Goal: Find specific page/section: Find specific page/section

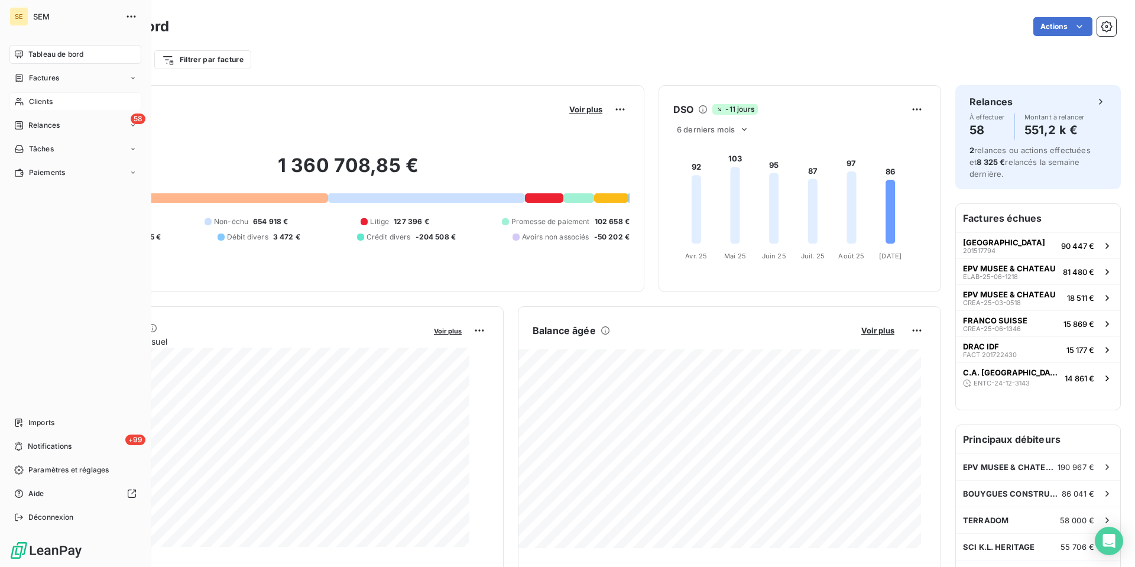
click at [52, 107] on span "Clients" at bounding box center [41, 101] width 24 height 11
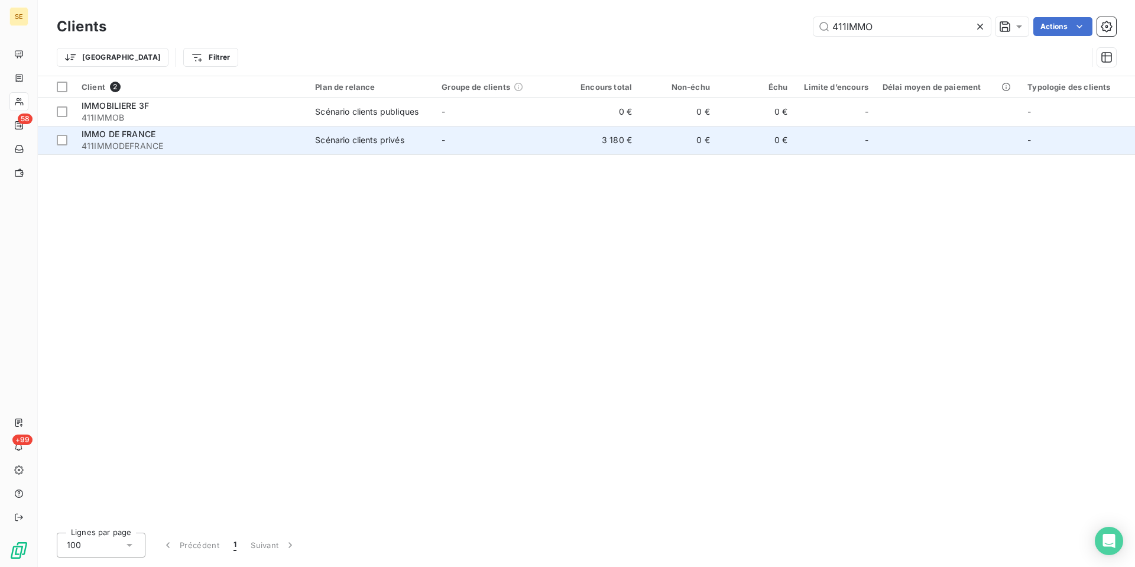
type input "411IMMO"
click at [202, 152] on span "411IMMODEFRANCE" at bounding box center [191, 146] width 219 height 12
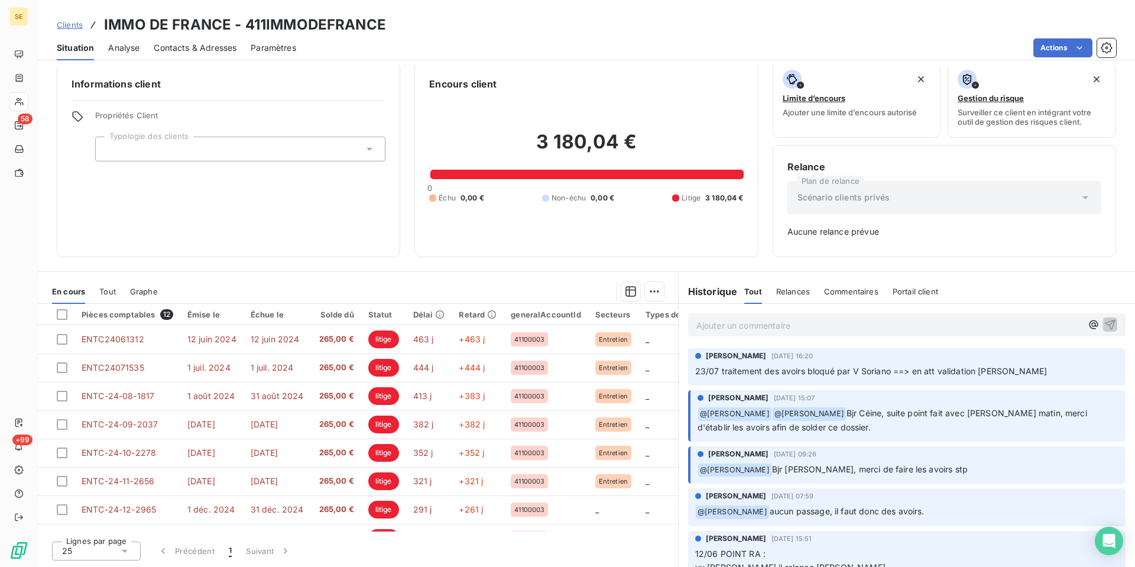
scroll to position [66, 0]
click at [116, 296] on span "Tout" at bounding box center [107, 291] width 17 height 9
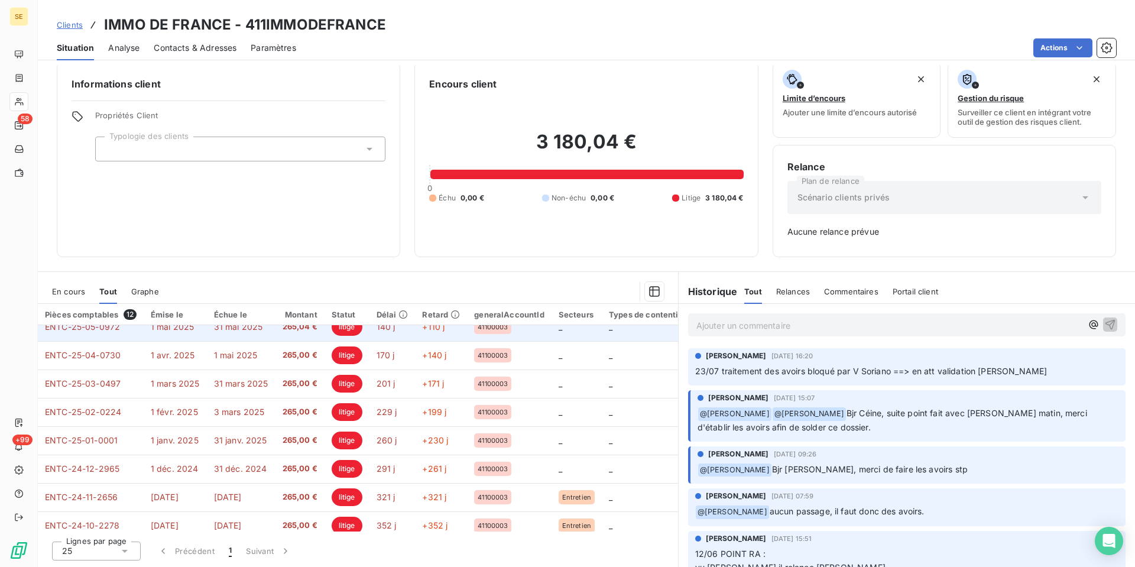
scroll to position [0, 0]
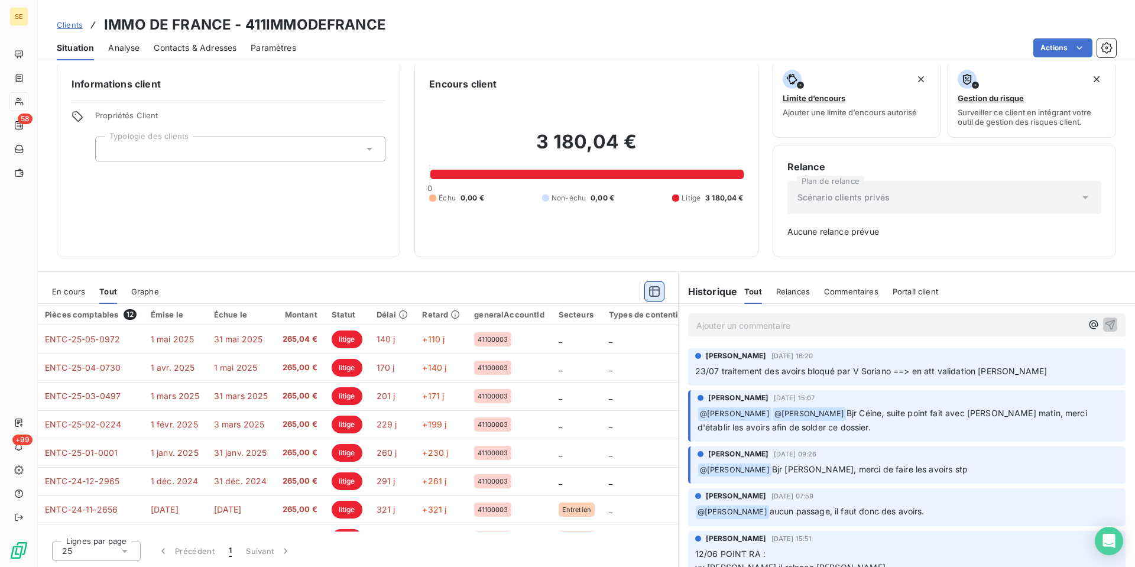
click at [648, 294] on icon "button" at bounding box center [654, 291] width 12 height 12
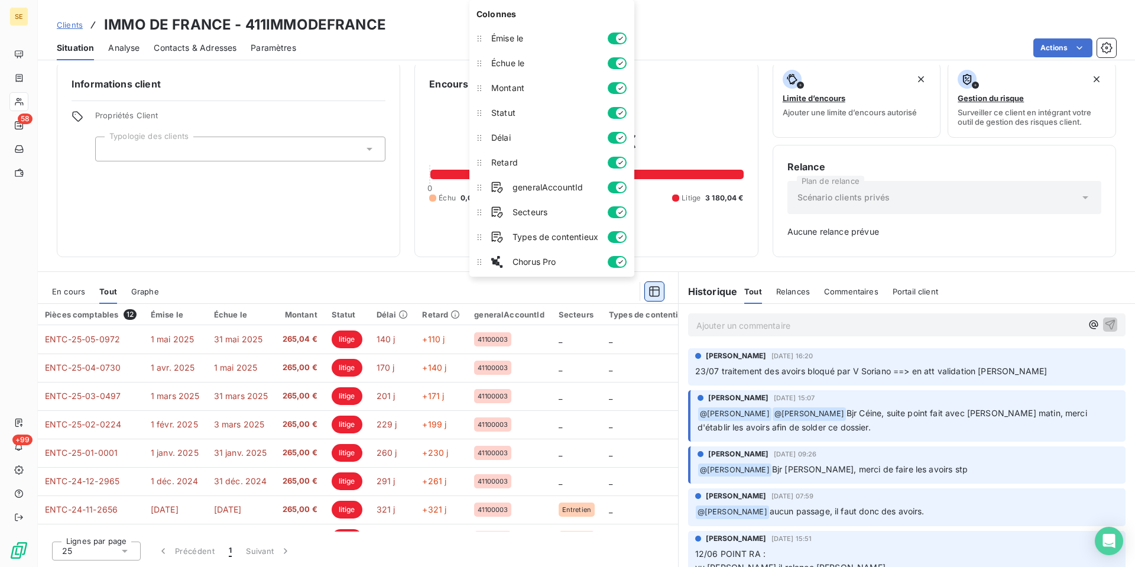
click at [648, 294] on icon "button" at bounding box center [654, 291] width 12 height 12
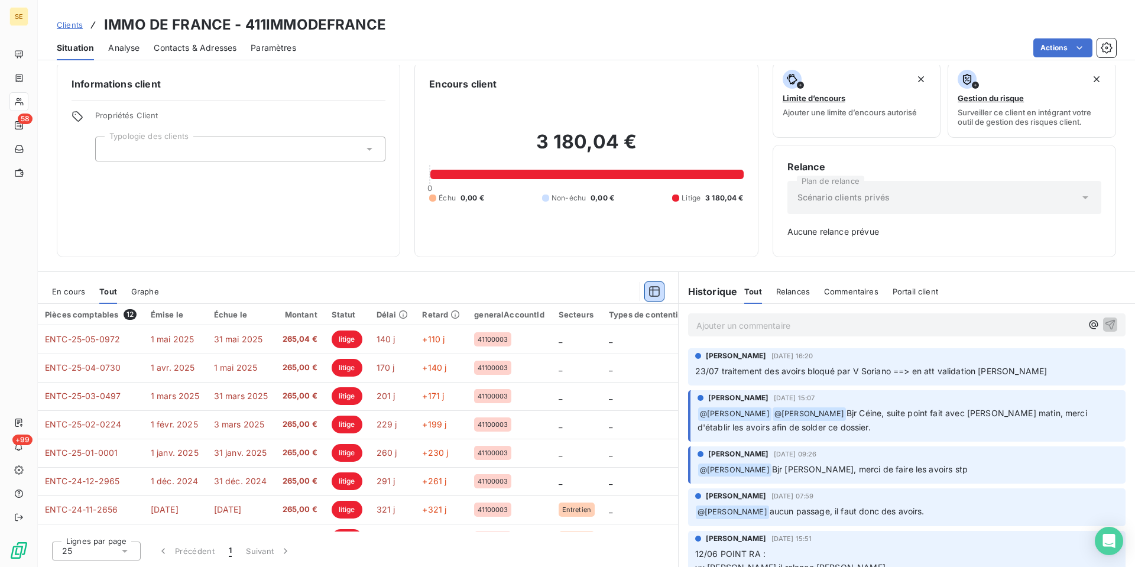
click at [159, 294] on span "Graphe" at bounding box center [145, 291] width 28 height 9
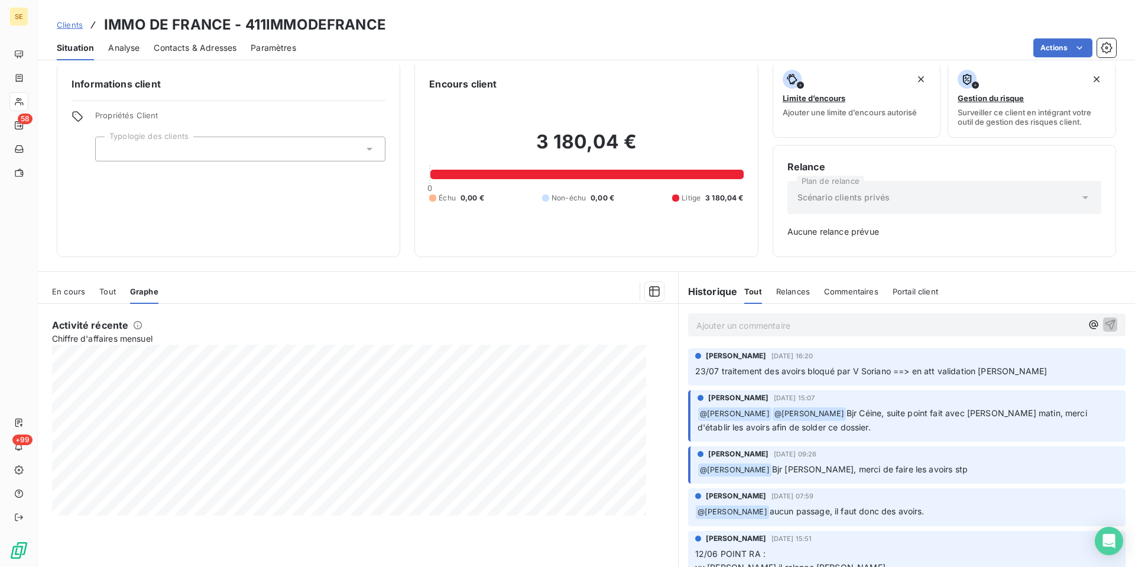
click at [116, 296] on span "Tout" at bounding box center [107, 291] width 17 height 9
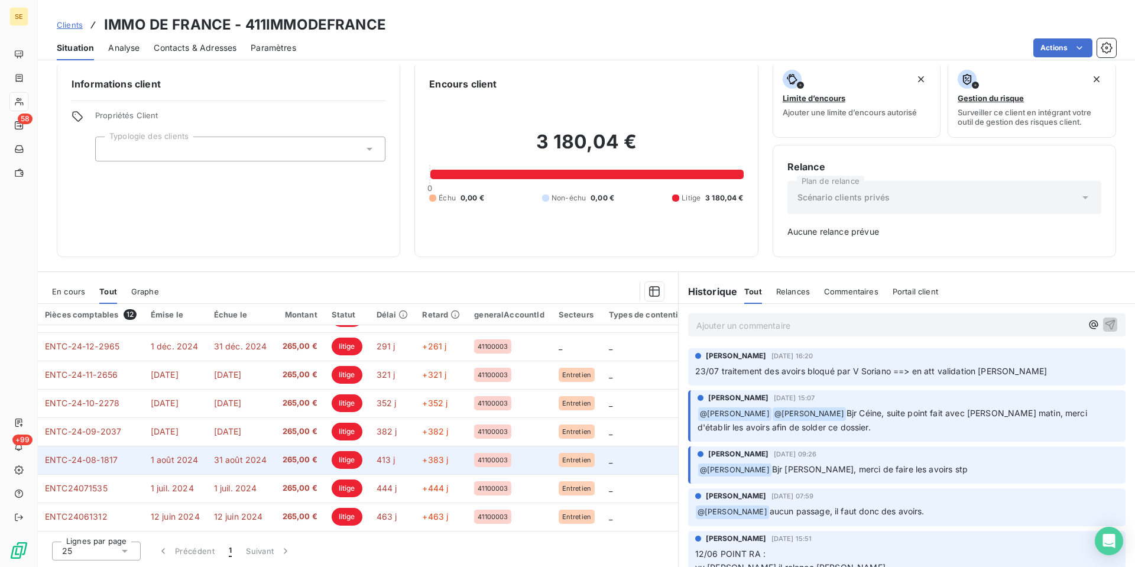
scroll to position [234, 0]
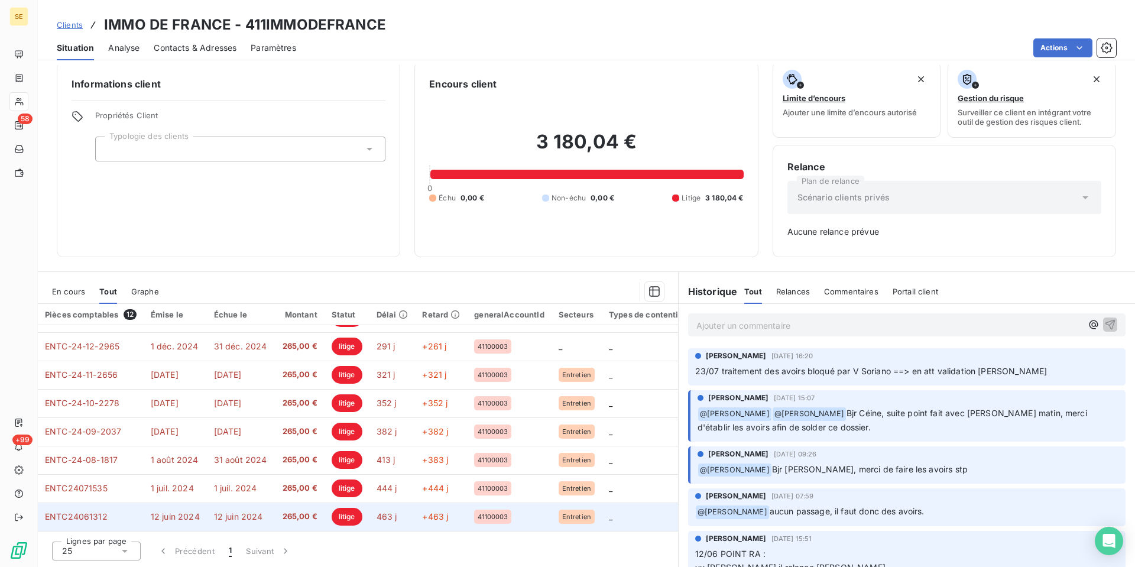
click at [186, 511] on span "12 juin 2024" at bounding box center [175, 516] width 49 height 10
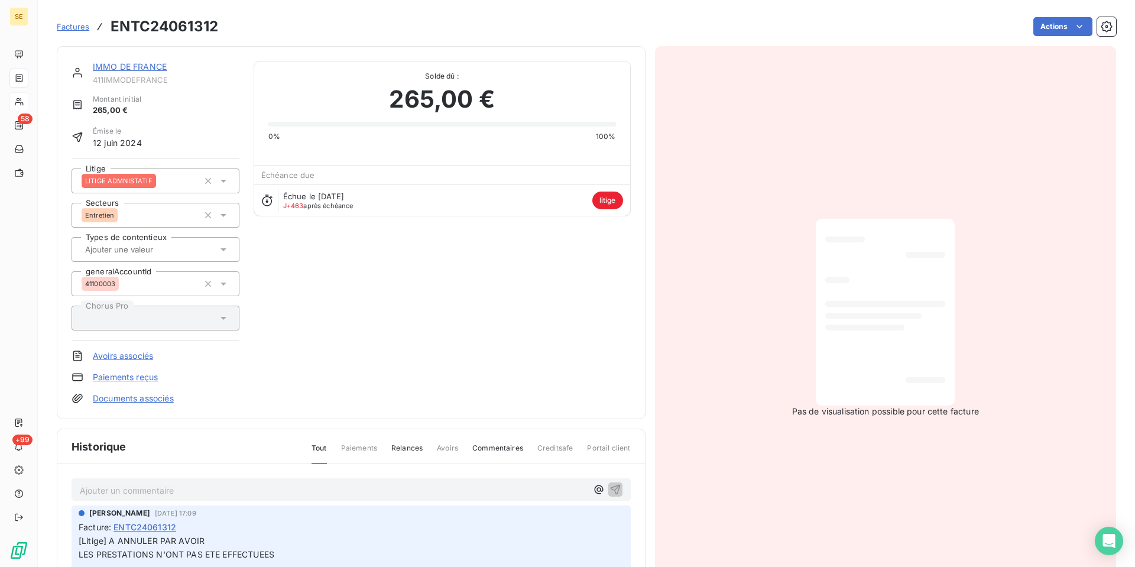
click at [132, 72] on link "IMMO DE FRANCE" at bounding box center [130, 66] width 74 height 10
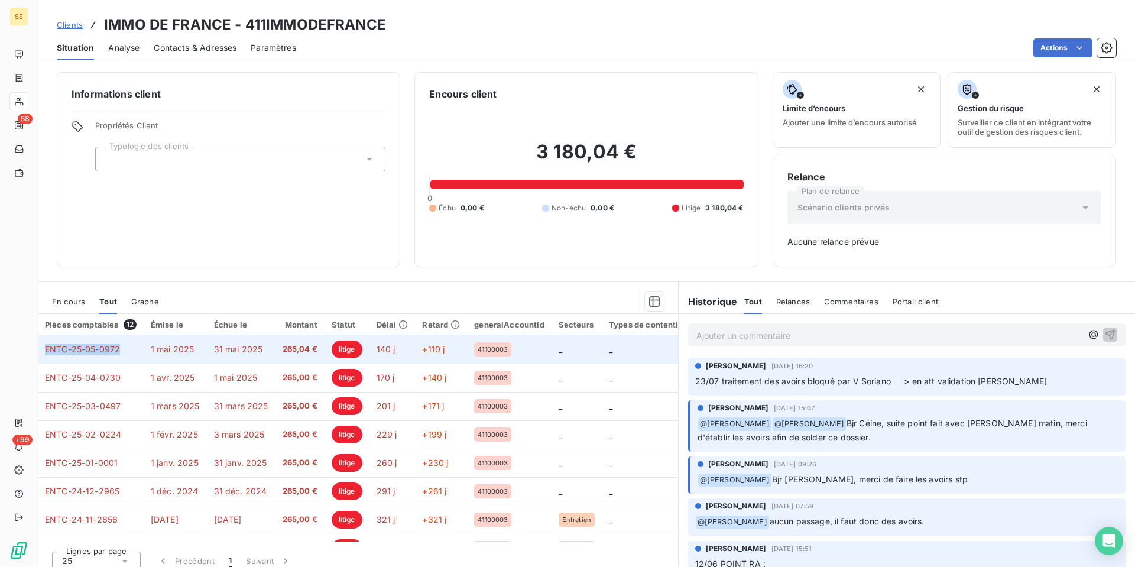
drag, startPoint x: 137, startPoint y: 413, endPoint x: 55, endPoint y: 416, distance: 82.2
click at [55, 363] on td "ENTC-25-05-0972" at bounding box center [91, 349] width 106 height 28
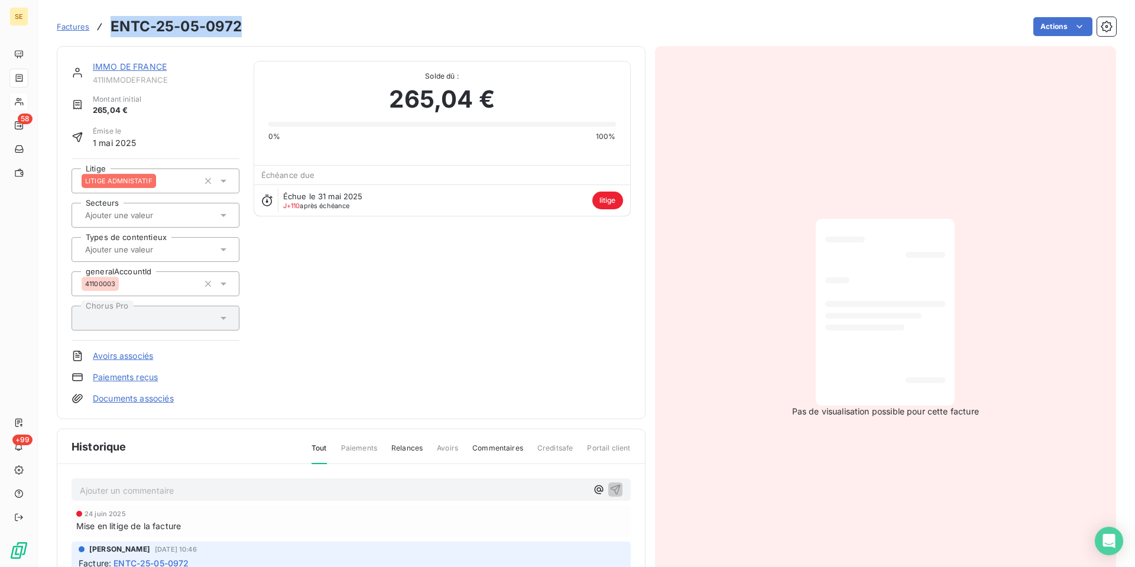
drag, startPoint x: 265, startPoint y: 38, endPoint x: 131, endPoint y: 33, distance: 134.9
click at [131, 33] on div "Factures ENTC-25-05-0972 Actions" at bounding box center [586, 26] width 1059 height 25
copy h3 "ENTC-25-05-0972"
click at [161, 72] on link "IMMO DE FRANCE" at bounding box center [130, 66] width 74 height 10
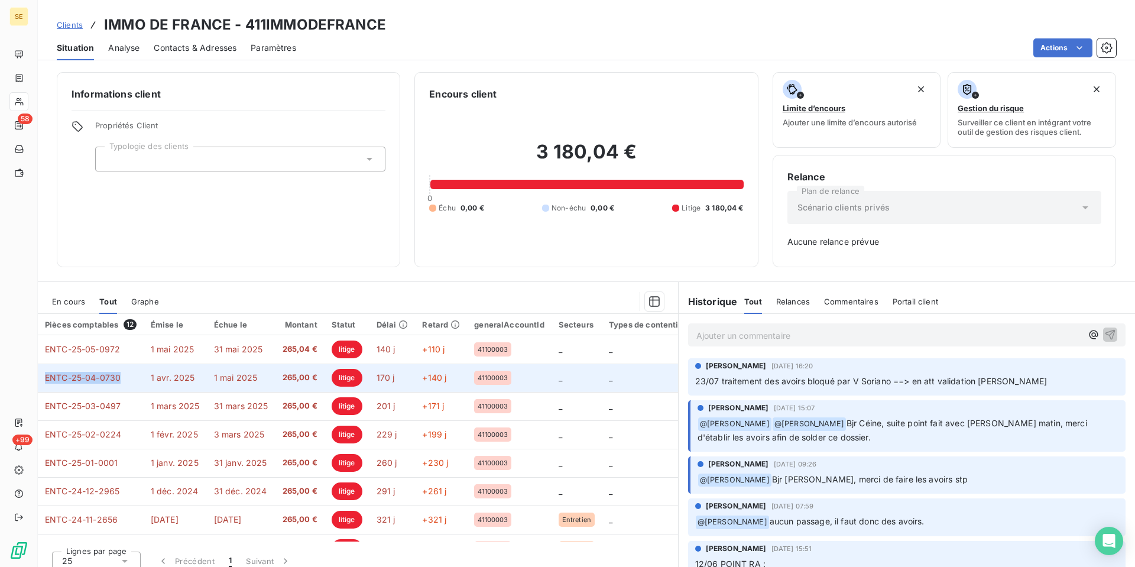
drag, startPoint x: 140, startPoint y: 454, endPoint x: 59, endPoint y: 450, distance: 81.7
click at [59, 392] on td "ENTC-25-04-0730" at bounding box center [91, 377] width 106 height 28
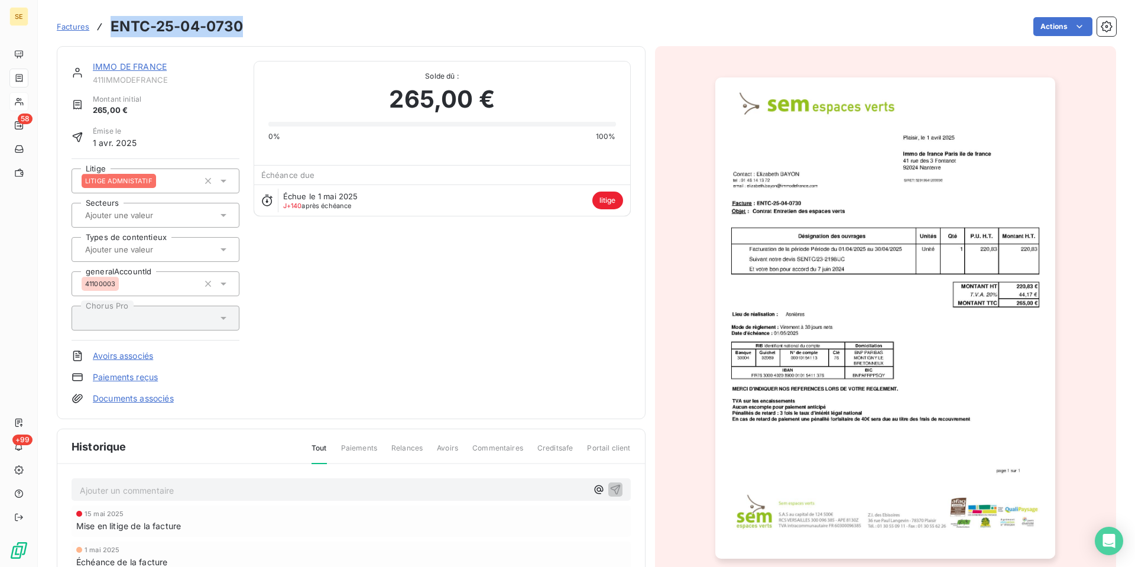
drag, startPoint x: 267, startPoint y: 35, endPoint x: 132, endPoint y: 31, distance: 134.2
click at [132, 31] on div "Factures ENTC-25-04-0730 Actions" at bounding box center [586, 26] width 1059 height 25
copy h3 "ENTC-25-04-0730"
click at [135, 72] on link "IMMO DE FRANCE" at bounding box center [130, 66] width 74 height 10
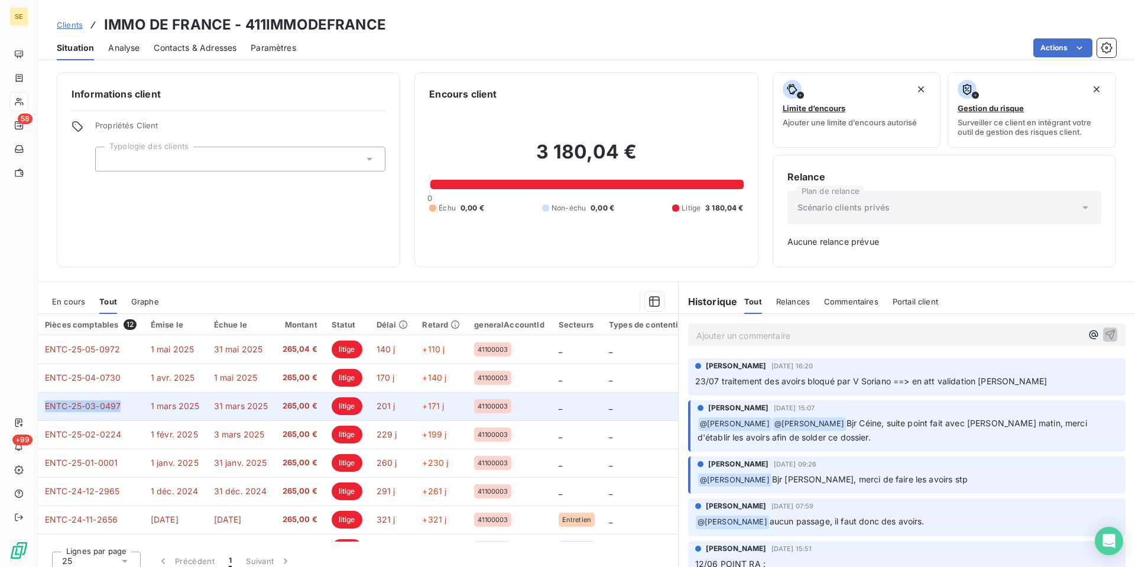
drag, startPoint x: 142, startPoint y: 489, endPoint x: 49, endPoint y: 479, distance: 94.0
click at [49, 420] on td "ENTC-25-03-0497" at bounding box center [91, 406] width 106 height 28
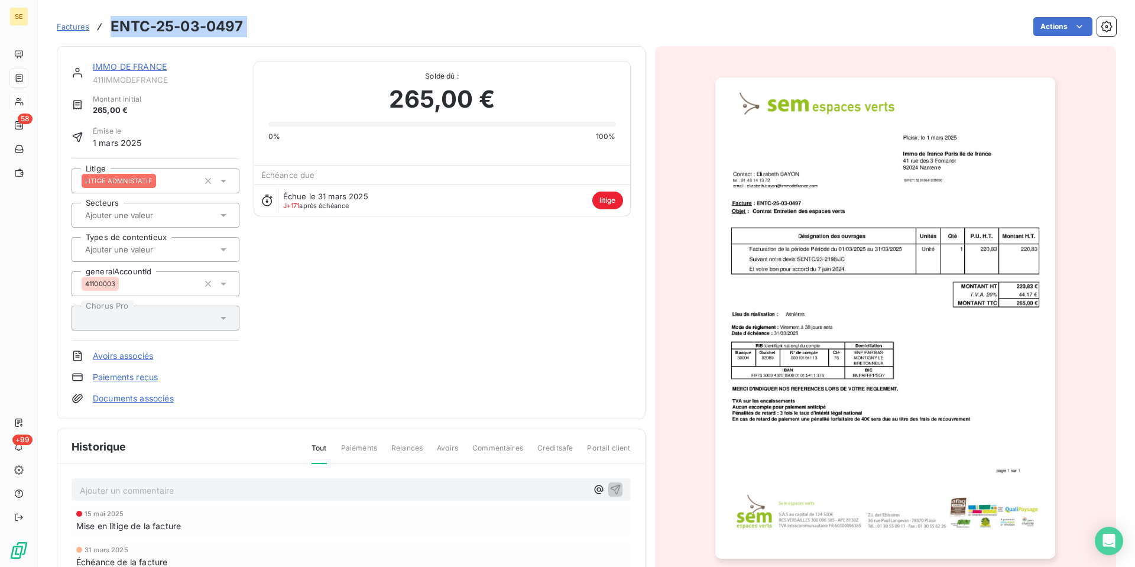
drag, startPoint x: 273, startPoint y: 33, endPoint x: 132, endPoint y: 24, distance: 140.9
click at [132, 24] on div "Factures ENTC-25-03-0497 Actions" at bounding box center [586, 26] width 1059 height 25
copy section "ENTC-25-03-0497 Actions"
click at [152, 72] on link "IMMO DE FRANCE" at bounding box center [130, 66] width 74 height 10
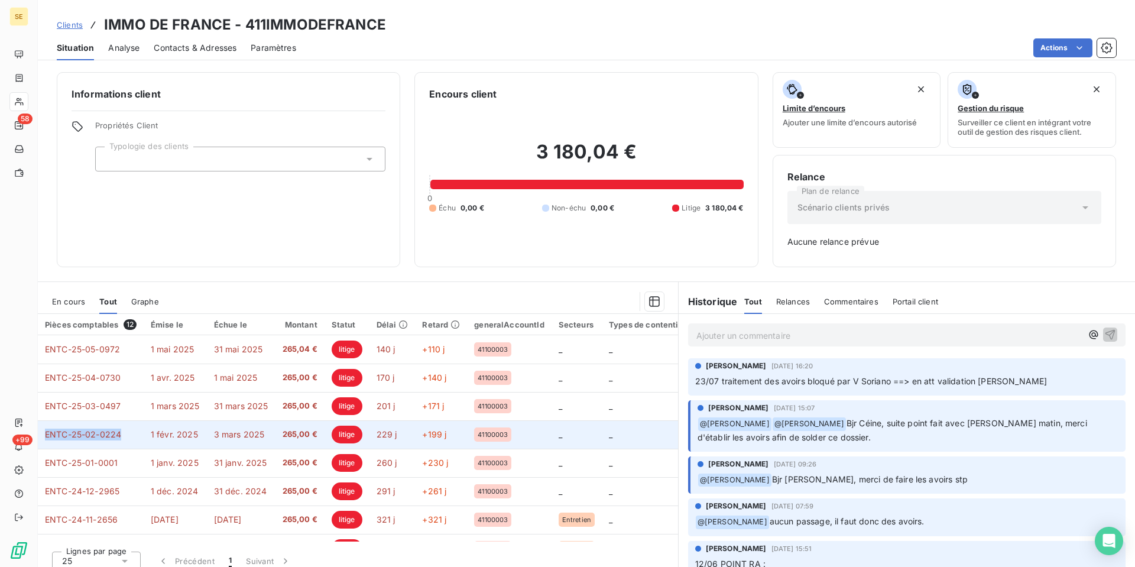
drag, startPoint x: 132, startPoint y: 526, endPoint x: 53, endPoint y: 521, distance: 79.3
click at [53, 449] on td "ENTC-25-02-0224" at bounding box center [91, 434] width 106 height 28
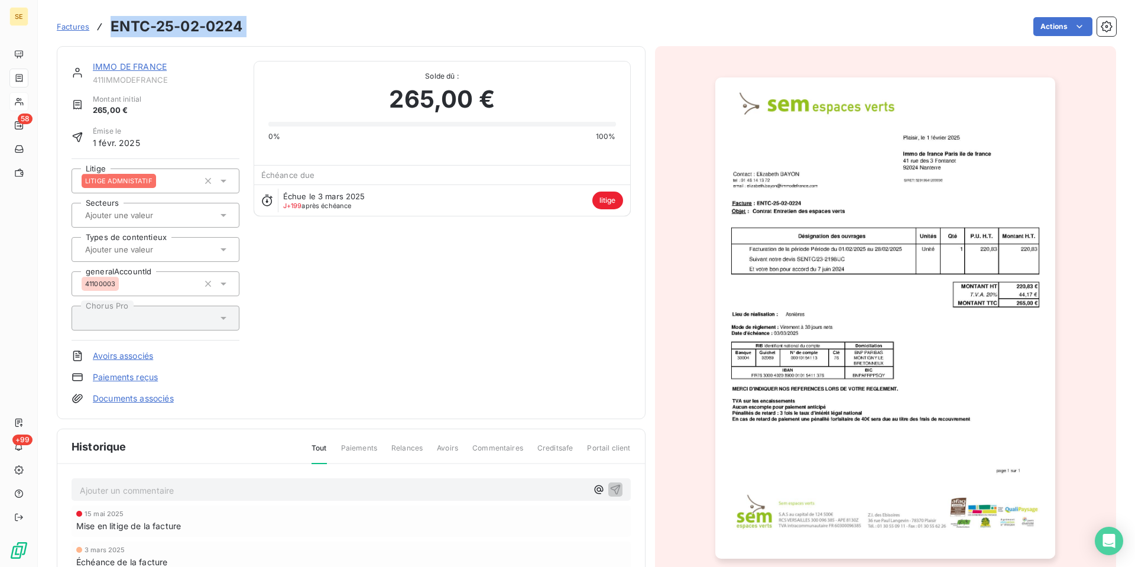
drag, startPoint x: 269, startPoint y: 31, endPoint x: 132, endPoint y: 31, distance: 136.5
click at [132, 31] on div "Factures ENTC-25-02-0224 Actions" at bounding box center [586, 26] width 1059 height 25
copy section "ENTC-25-02-0224 Actions"
click at [148, 72] on link "IMMO DE FRANCE" at bounding box center [130, 66] width 74 height 10
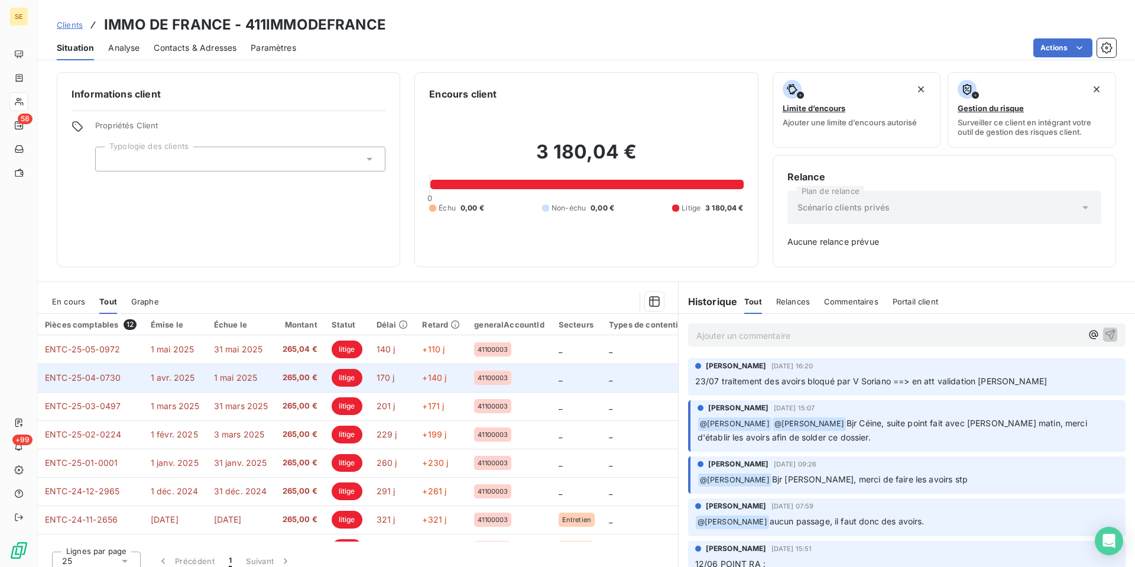
scroll to position [118, 0]
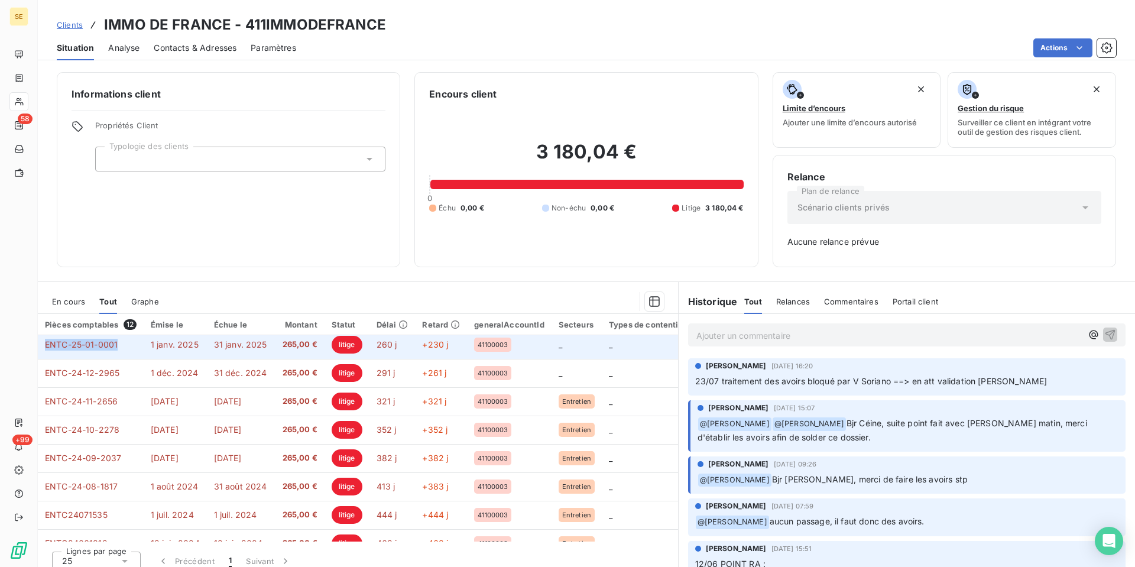
drag, startPoint x: 138, startPoint y: 443, endPoint x: 58, endPoint y: 442, distance: 80.4
click at [58, 359] on td "ENTC-25-01-0001" at bounding box center [91, 344] width 106 height 28
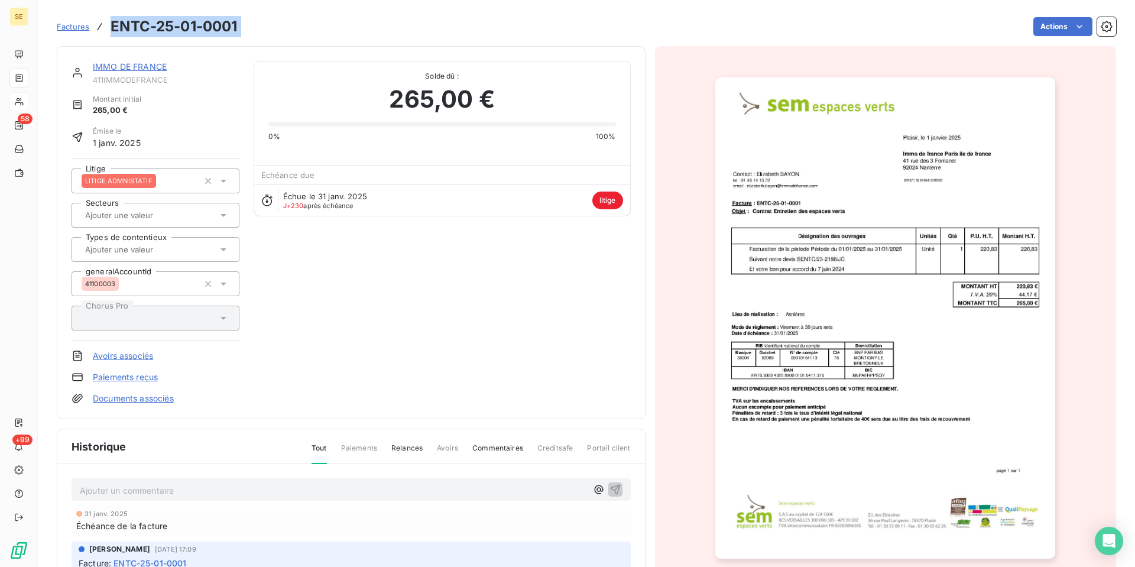
drag, startPoint x: 278, startPoint y: 32, endPoint x: 134, endPoint y: 41, distance: 144.5
click at [134, 39] on div "Factures ENTC-25-01-0001 Actions" at bounding box center [586, 26] width 1059 height 25
copy section "ENTC-25-01-0001 Actions"
click at [138, 72] on link "IMMO DE FRANCE" at bounding box center [130, 66] width 74 height 10
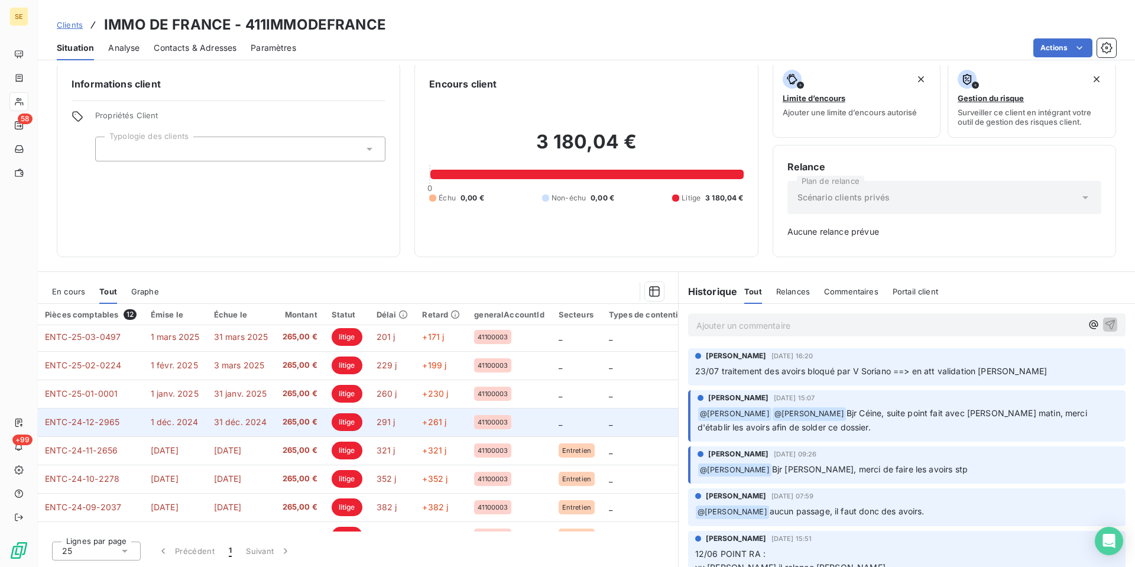
scroll to position [177, 0]
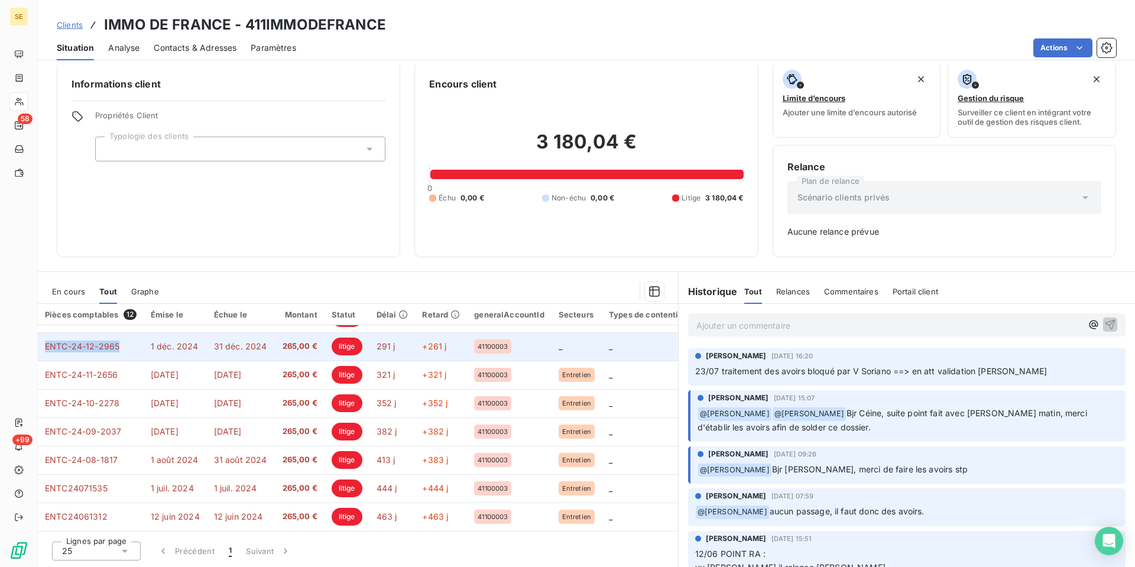
drag, startPoint x: 134, startPoint y: 362, endPoint x: 56, endPoint y: 361, distance: 78.0
click at [56, 361] on td "ENTC-24-12-2965" at bounding box center [91, 346] width 106 height 28
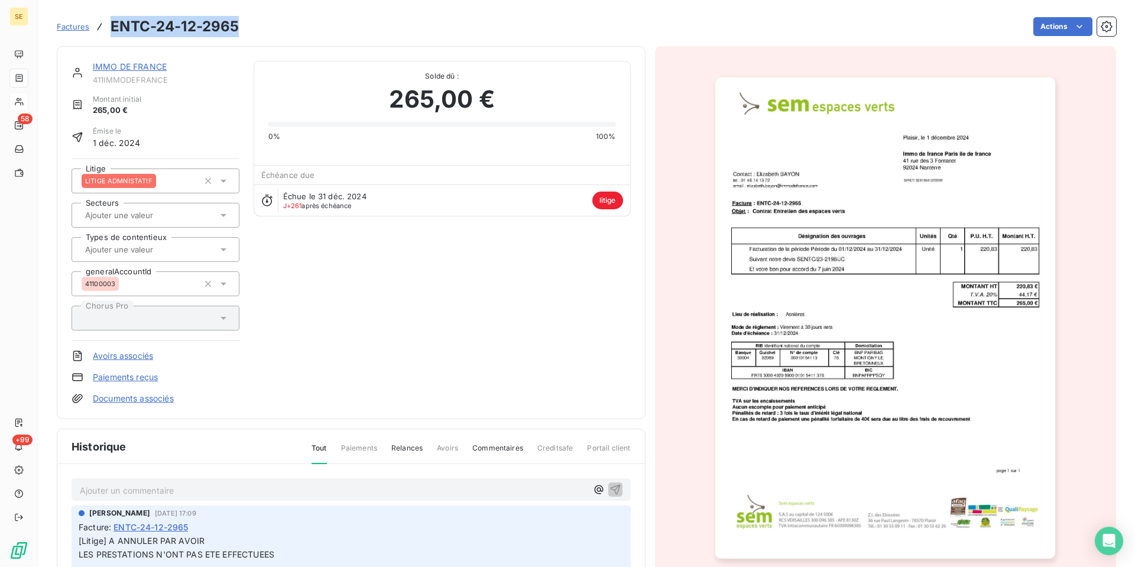
drag, startPoint x: 255, startPoint y: 35, endPoint x: 127, endPoint y: 40, distance: 128.4
click at [127, 39] on div "Factures ENTC-24-12-2965 Actions" at bounding box center [586, 26] width 1059 height 25
copy h3 "ENTC-24-12-2965"
click at [126, 72] on link "IMMO DE FRANCE" at bounding box center [130, 66] width 74 height 10
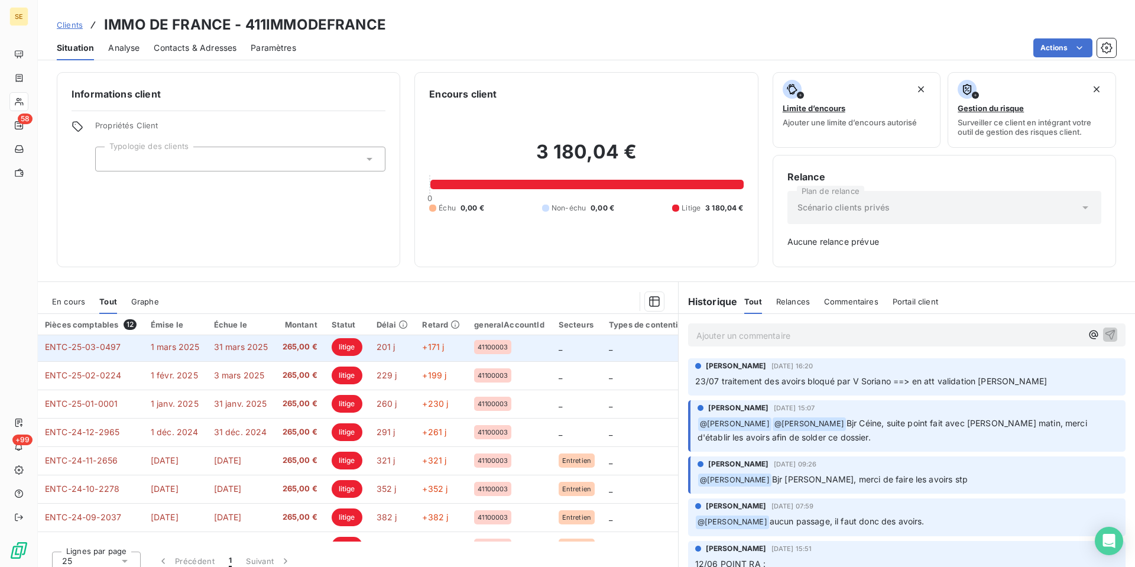
scroll to position [118, 0]
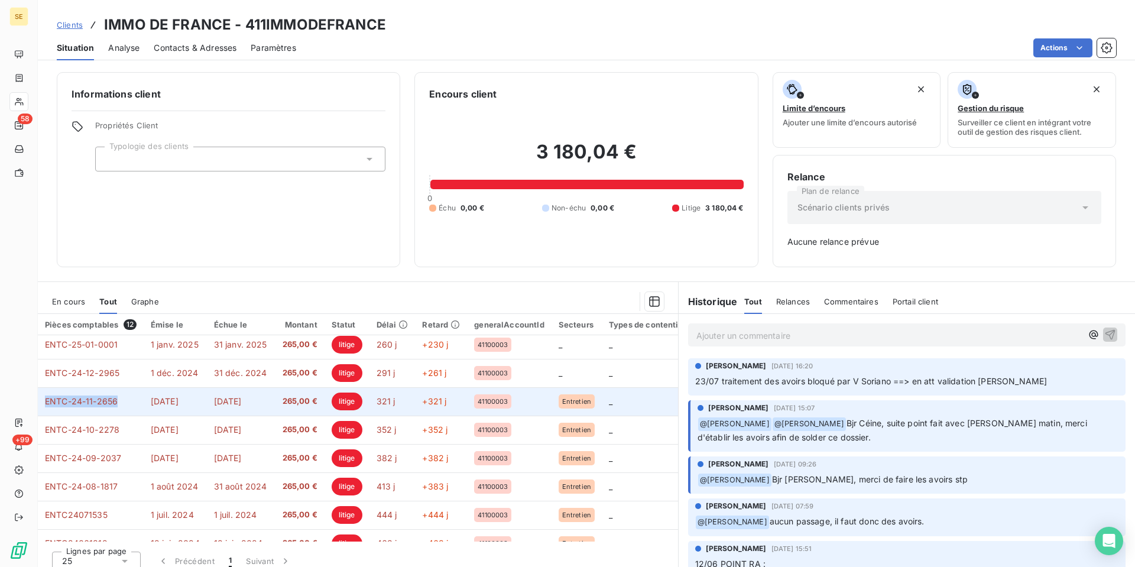
drag, startPoint x: 132, startPoint y: 512, endPoint x: 51, endPoint y: 512, distance: 81.0
click at [51, 415] on td "ENTC-24-11-2656" at bounding box center [91, 401] width 106 height 28
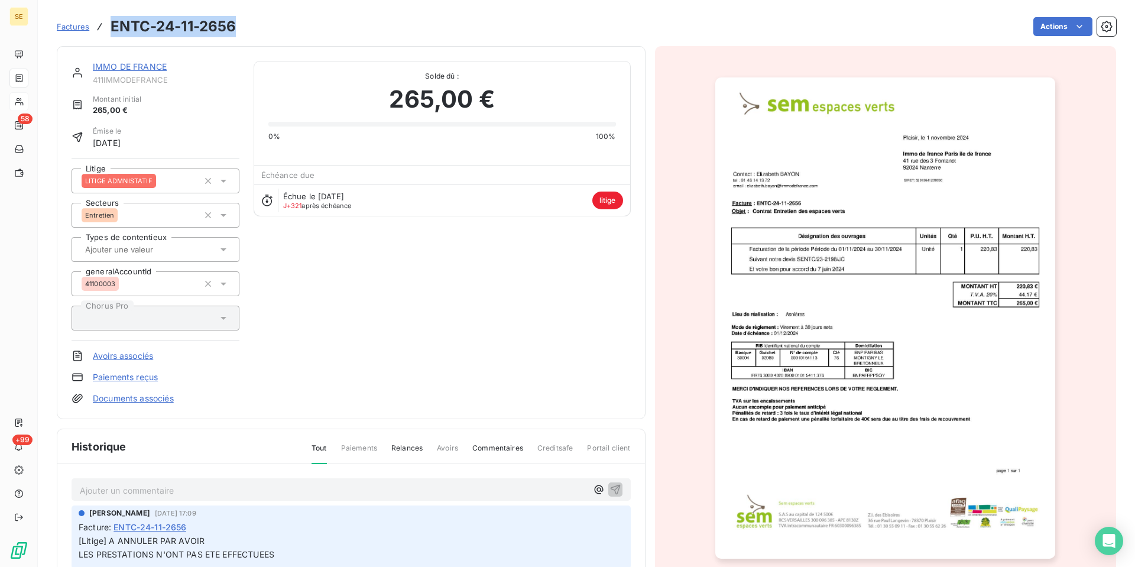
drag, startPoint x: 264, startPoint y: 37, endPoint x: 134, endPoint y: 41, distance: 129.5
click at [134, 39] on div "Factures ENTC-24-11-2656 Actions" at bounding box center [586, 26] width 1059 height 25
copy h3 "ENTC-24-11-2656"
click at [146, 72] on link "IMMO DE FRANCE" at bounding box center [130, 66] width 74 height 10
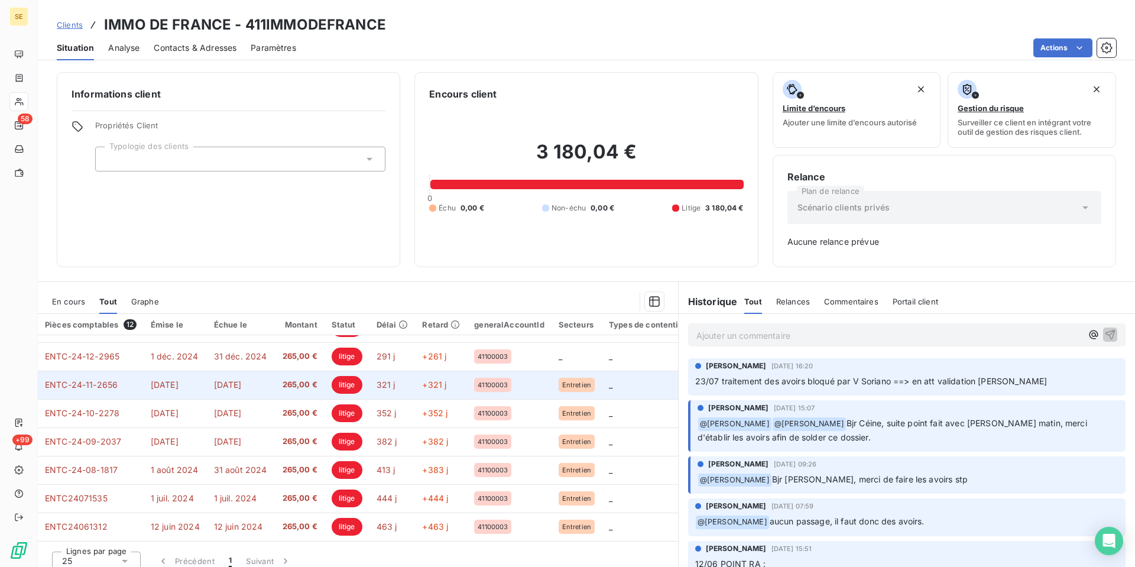
scroll to position [234, 0]
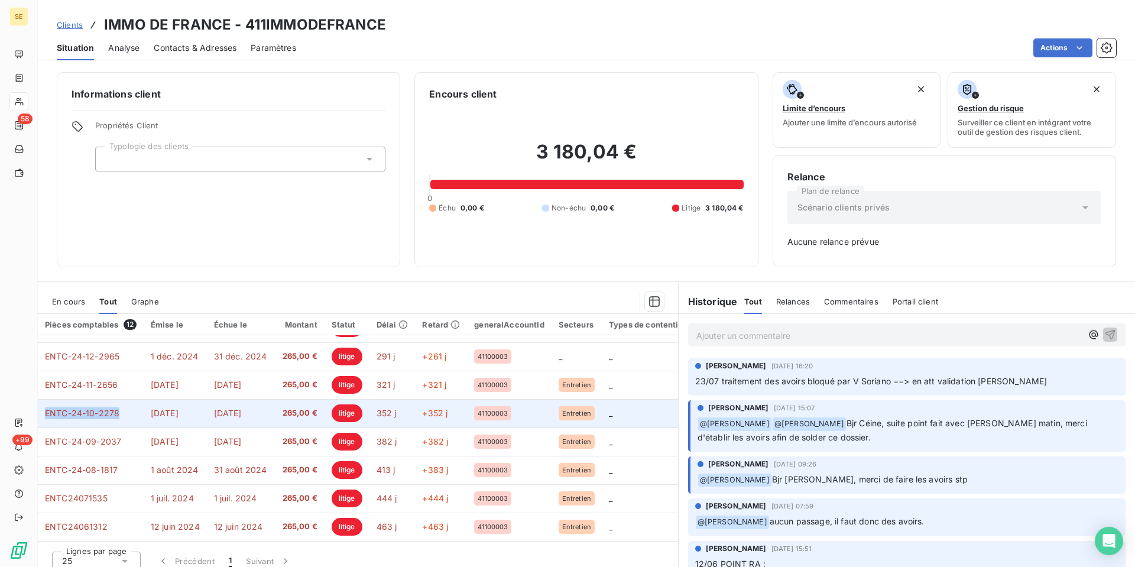
drag, startPoint x: 137, startPoint y: 432, endPoint x: 57, endPoint y: 435, distance: 79.3
click at [57, 427] on td "ENTC-24-10-2278" at bounding box center [91, 413] width 106 height 28
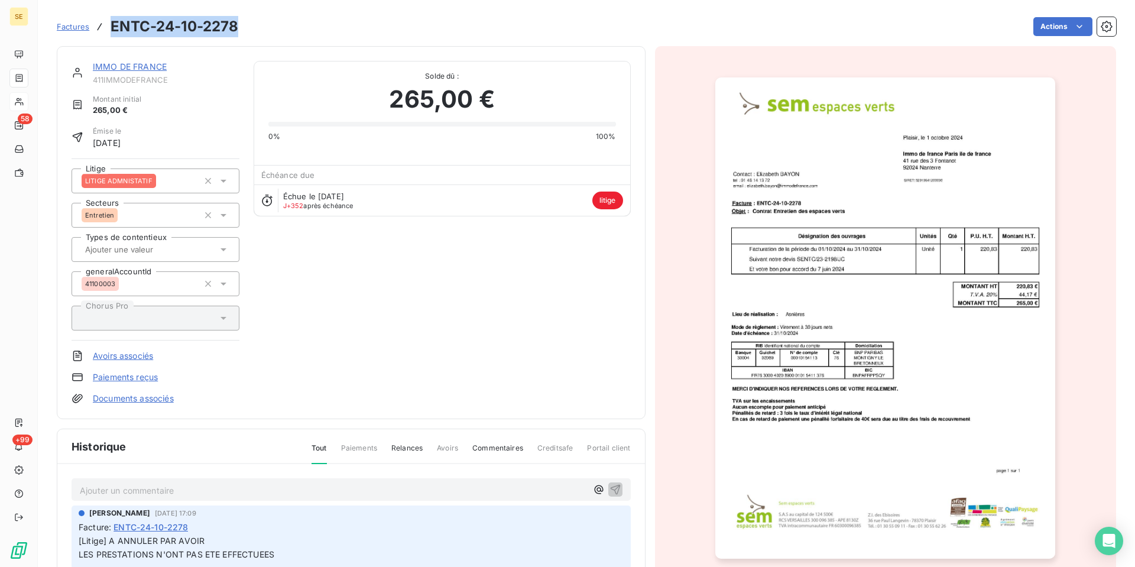
drag, startPoint x: 248, startPoint y: 39, endPoint x: 134, endPoint y: 34, distance: 113.6
click at [134, 34] on div "Factures ENTC-24-10-2278 Actions" at bounding box center [586, 26] width 1059 height 25
copy h3 "ENTC-24-10-2278"
click at [125, 72] on link "IMMO DE FRANCE" at bounding box center [130, 66] width 74 height 10
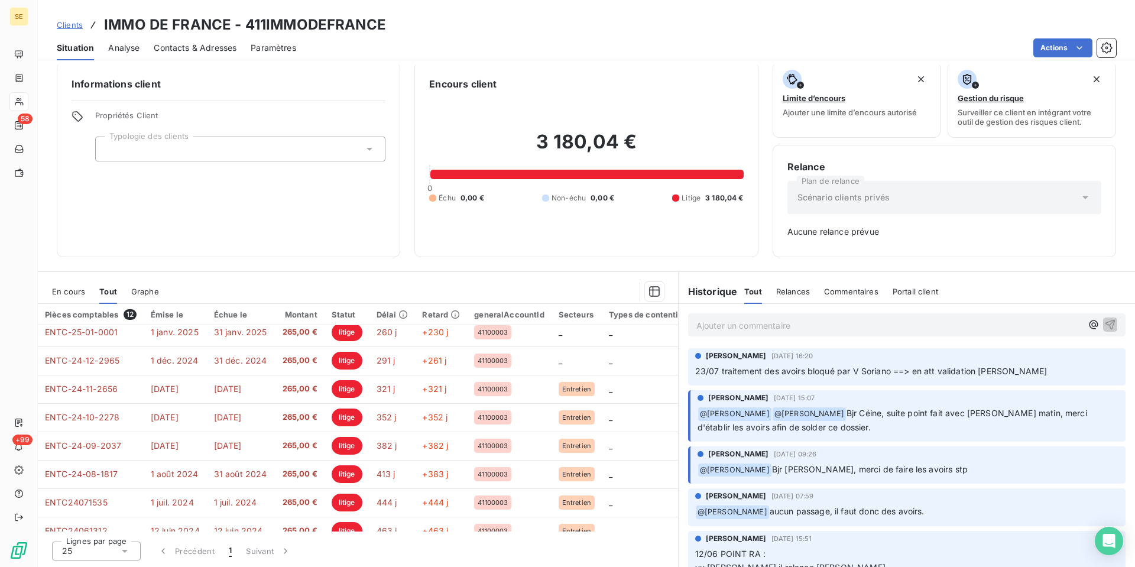
scroll to position [234, 0]
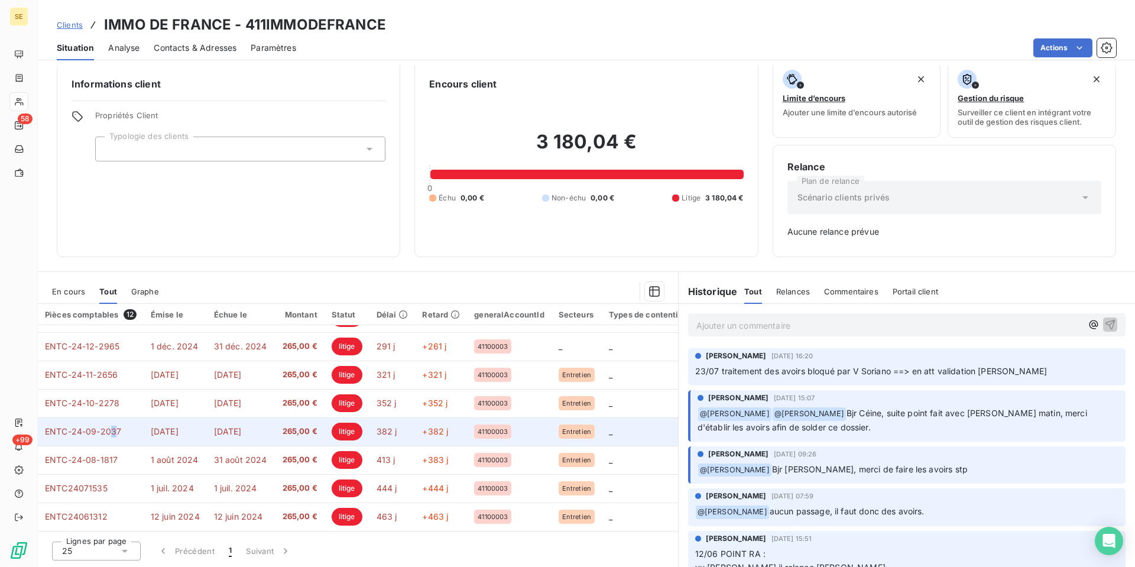
click at [124, 417] on td "ENTC-24-09-2037" at bounding box center [91, 431] width 106 height 28
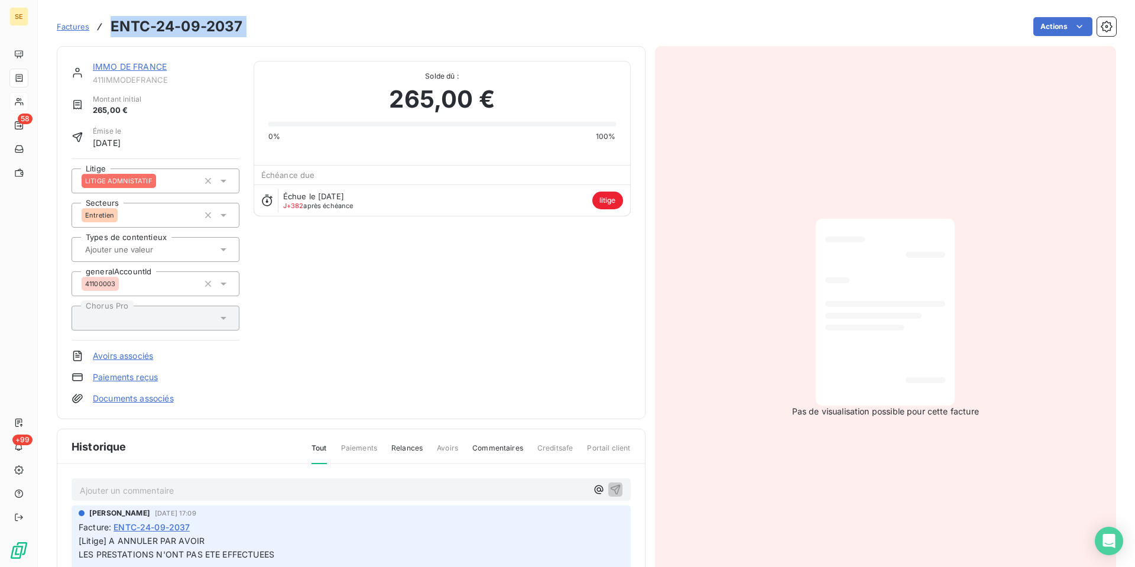
drag, startPoint x: 283, startPoint y: 37, endPoint x: 134, endPoint y: 37, distance: 148.9
click at [134, 37] on div "Factures ENTC-24-09-2037 Actions" at bounding box center [586, 26] width 1059 height 25
copy section "ENTC-24-09-2037 Actions"
click at [158, 72] on link "IMMO DE FRANCE" at bounding box center [130, 66] width 74 height 10
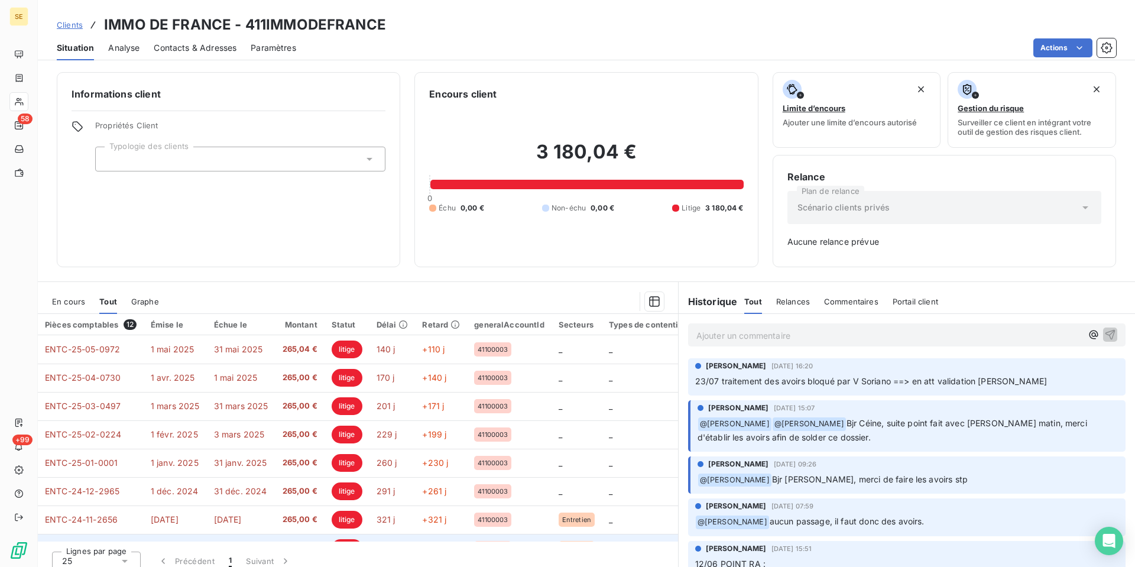
scroll to position [234, 0]
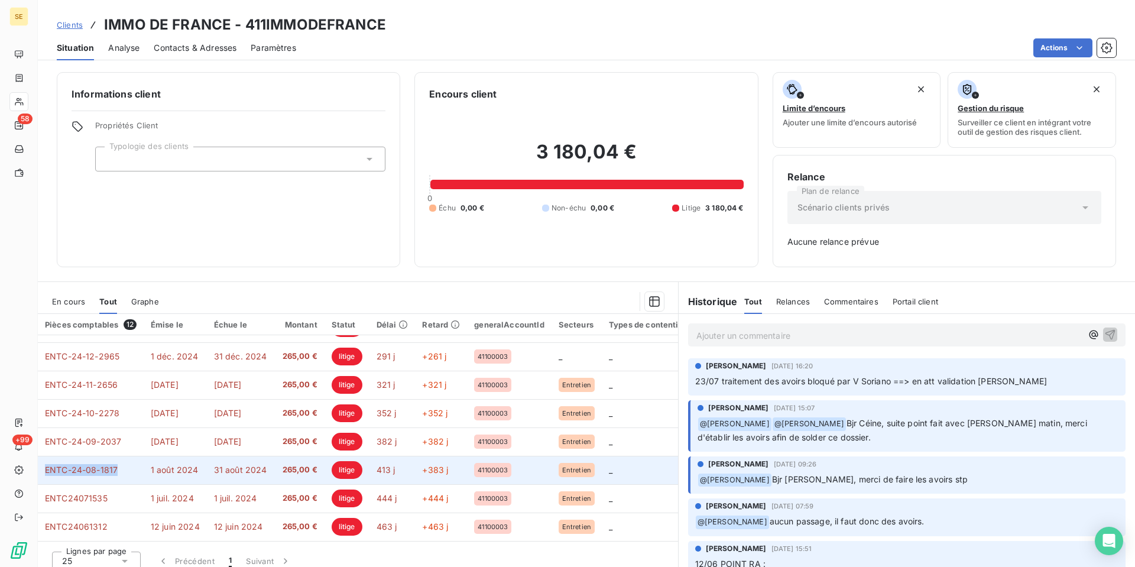
drag, startPoint x: 129, startPoint y: 505, endPoint x: 55, endPoint y: 501, distance: 74.6
click at [55, 484] on td "ENTC-24-08-1817" at bounding box center [91, 470] width 106 height 28
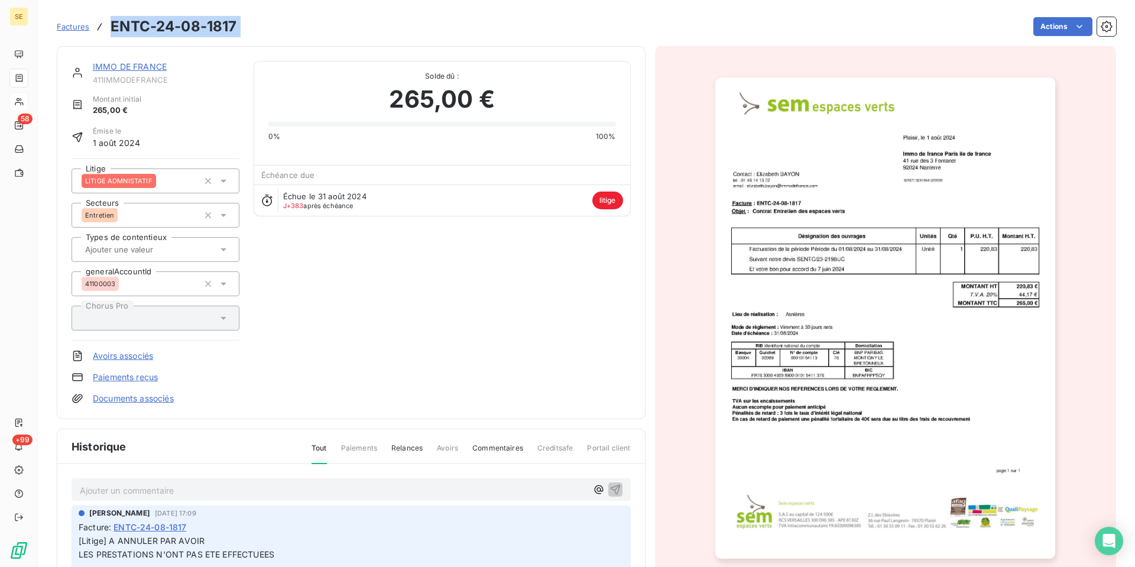
drag, startPoint x: 269, startPoint y: 28, endPoint x: 132, endPoint y: 31, distance: 137.1
click at [132, 31] on div "Factures ENTC-24-08-1817 Actions" at bounding box center [586, 26] width 1059 height 25
copy section "ENTC-24-08-1817 Actions"
click at [151, 72] on link "IMMO DE FRANCE" at bounding box center [130, 66] width 74 height 10
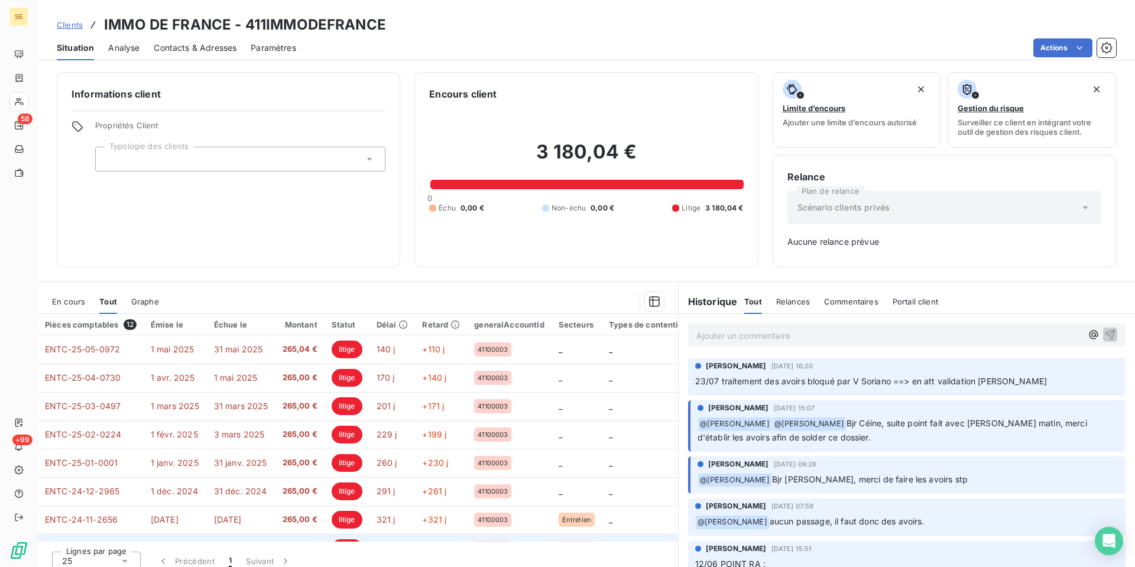
scroll to position [234, 0]
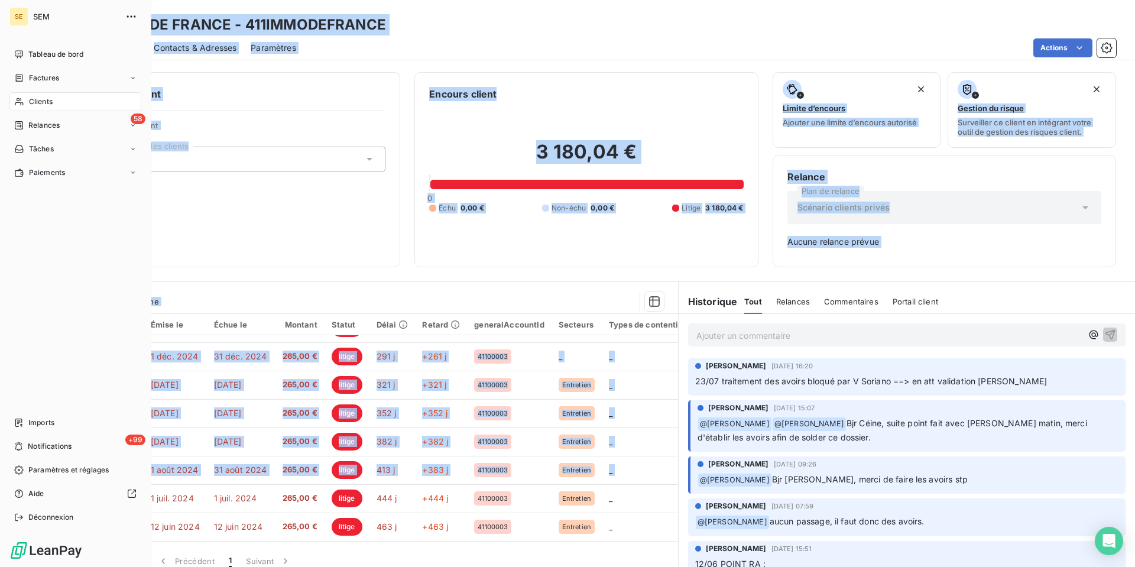
drag, startPoint x: 126, startPoint y: 545, endPoint x: 153, endPoint y: 535, distance: 28.2
click at [152, 540] on div "SE SEM Tableau de bord Factures Clients 58 Relances Tâches Paiements Imports +9…" at bounding box center [567, 283] width 1135 height 567
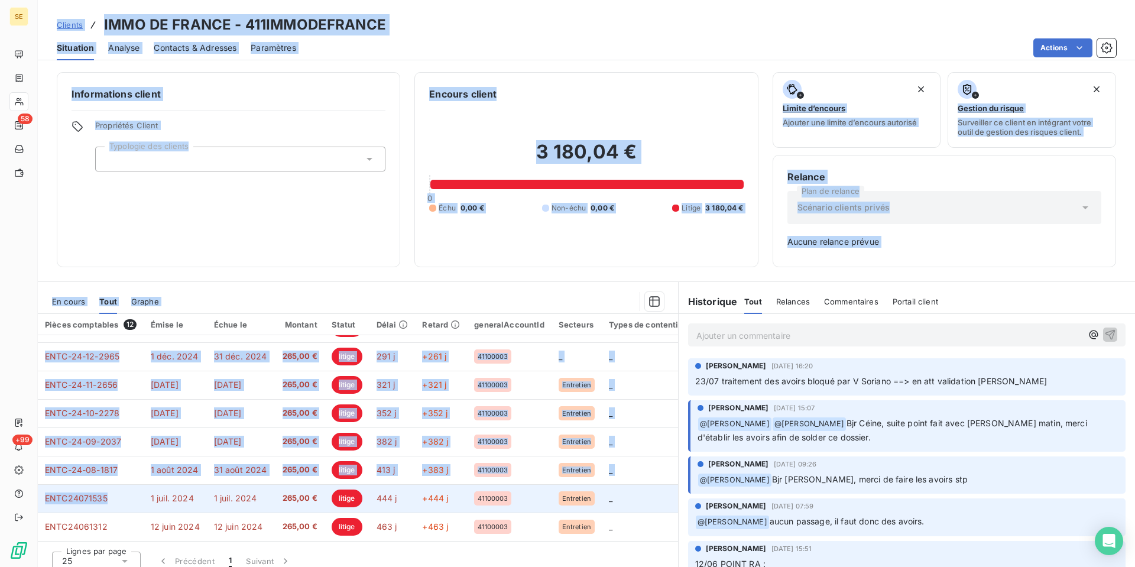
click at [131, 512] on td "ENTC24071535" at bounding box center [91, 498] width 106 height 28
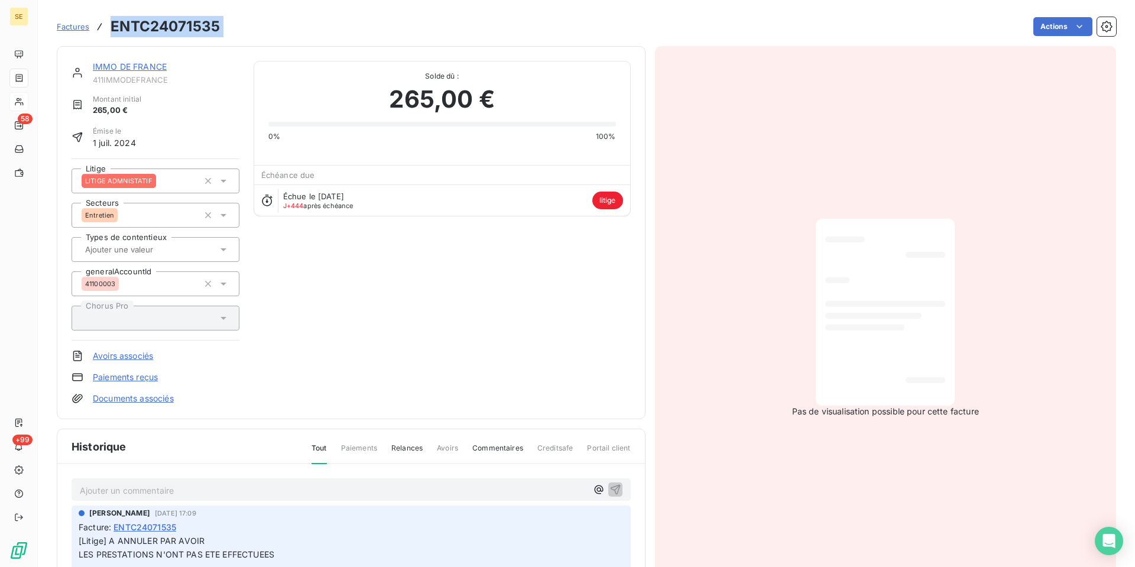
drag, startPoint x: 252, startPoint y: 34, endPoint x: 129, endPoint y: 40, distance: 123.1
click at [129, 39] on div "Factures ENTC24071535 Actions" at bounding box center [586, 26] width 1059 height 25
click at [154, 72] on link "IMMO DE FRANCE" at bounding box center [130, 66] width 74 height 10
